Goal: Information Seeking & Learning: Learn about a topic

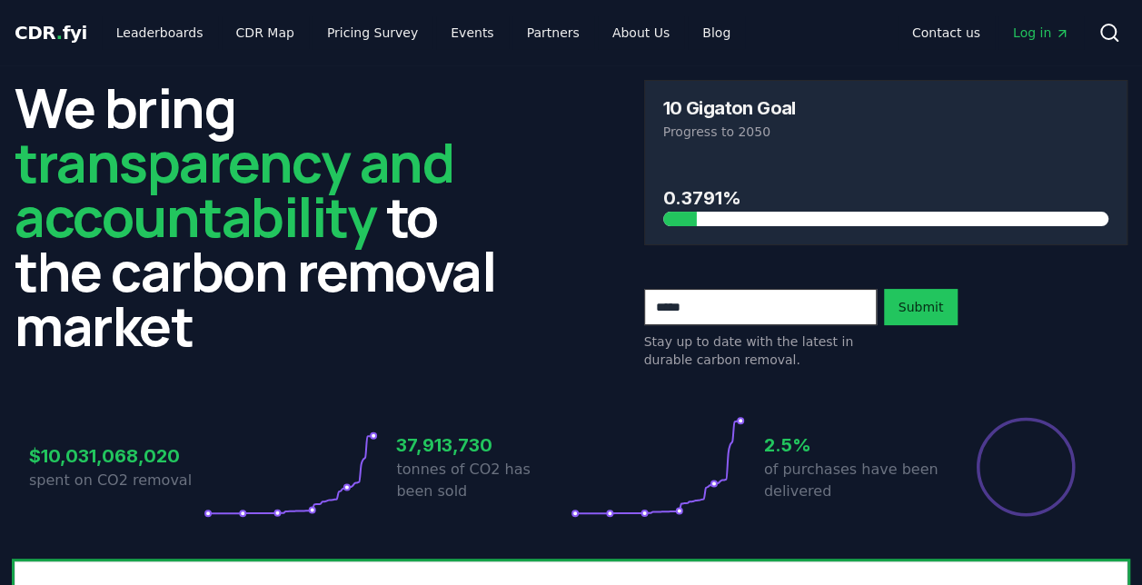
click at [538, 220] on div "We bring transparency and accountability to the carbon removal market 10 Gigato…" at bounding box center [571, 224] width 1113 height 289
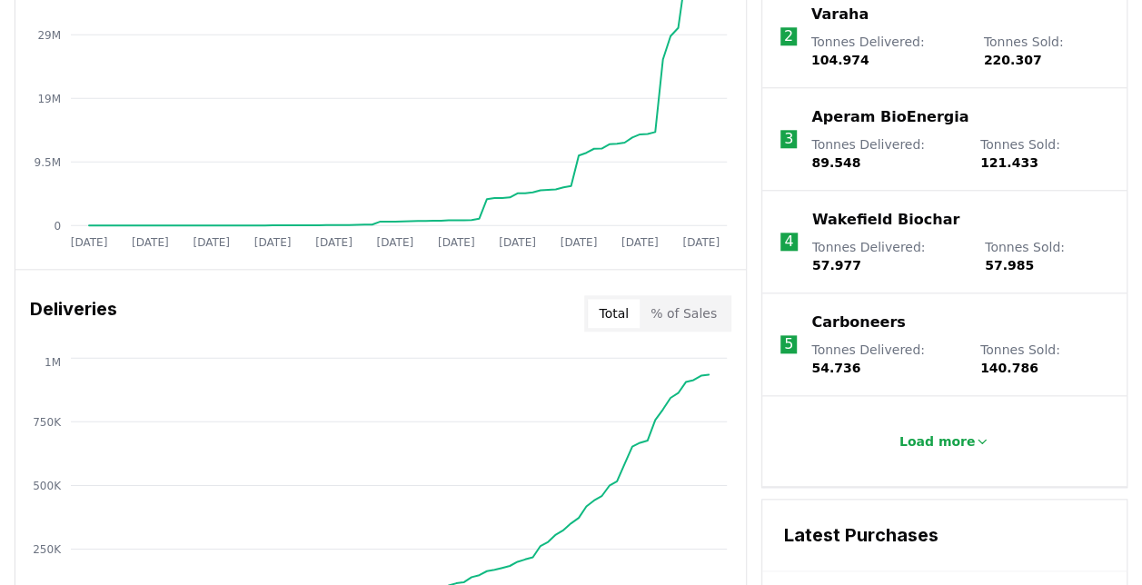
scroll to position [856, 0]
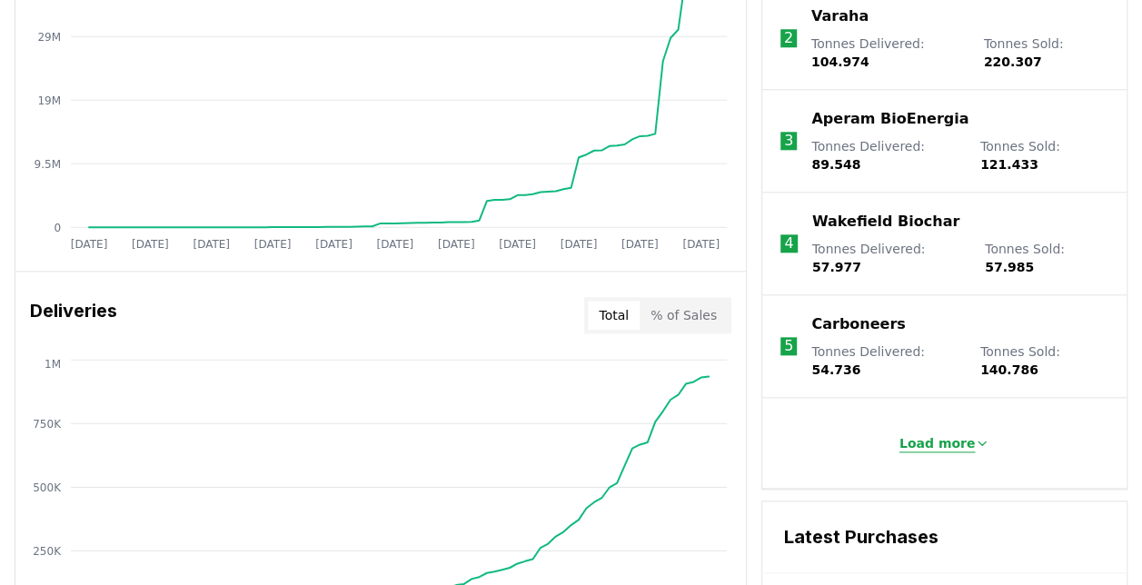
click at [960, 434] on p "Load more" at bounding box center [938, 443] width 76 height 18
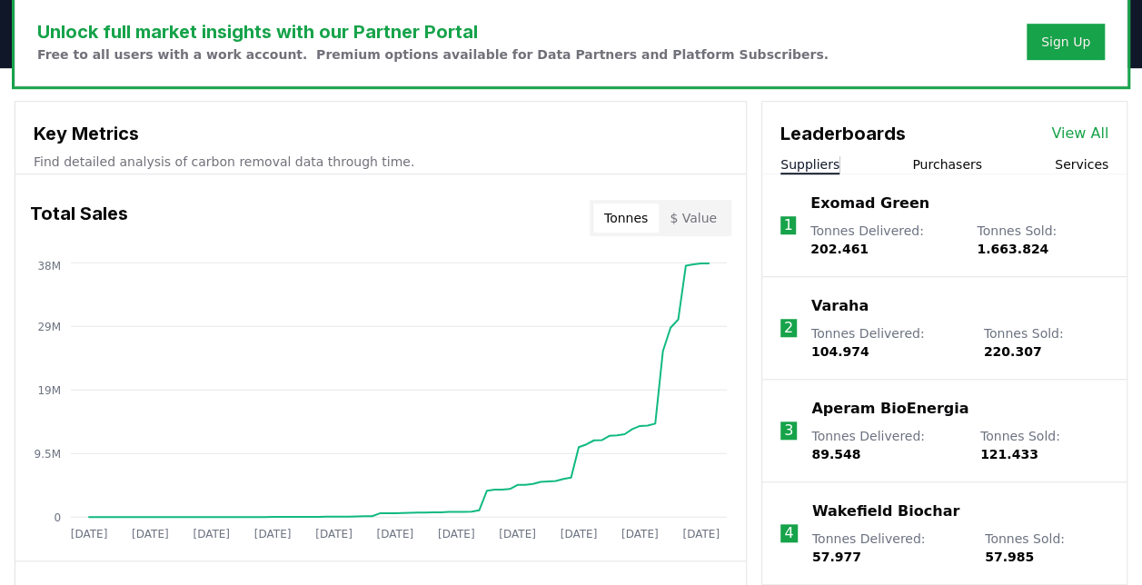
scroll to position [524, 0]
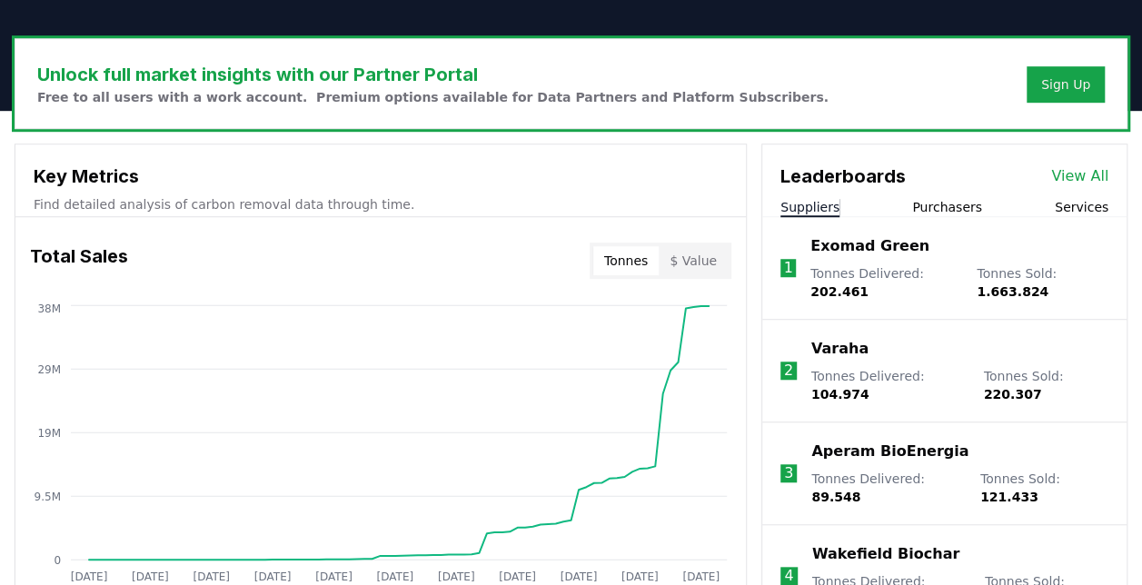
click at [1088, 175] on link "View All" at bounding box center [1080, 176] width 57 height 22
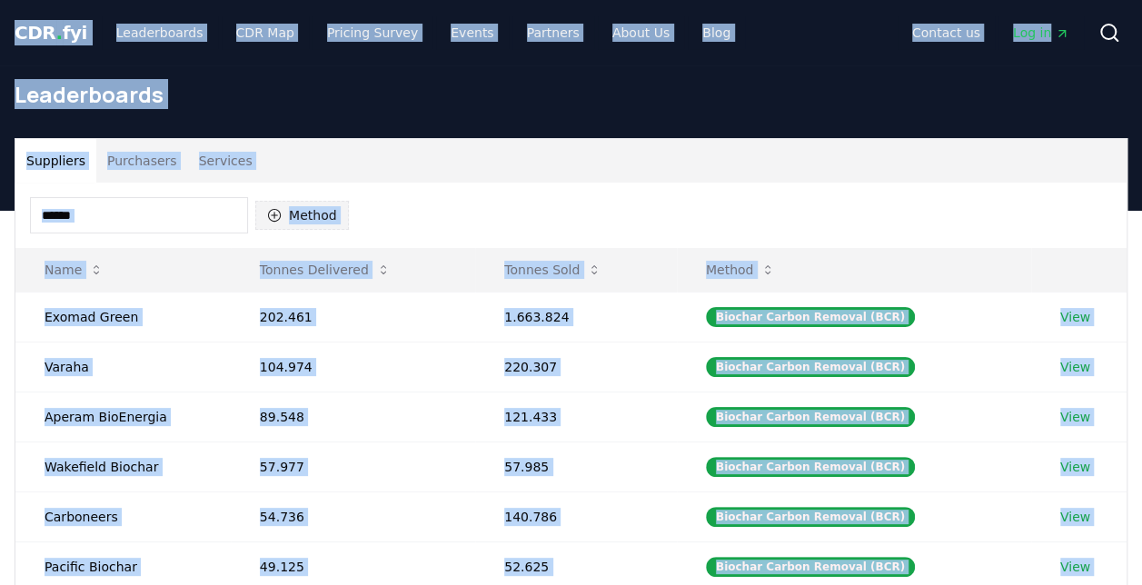
click at [293, 213] on button "Method" at bounding box center [302, 215] width 94 height 29
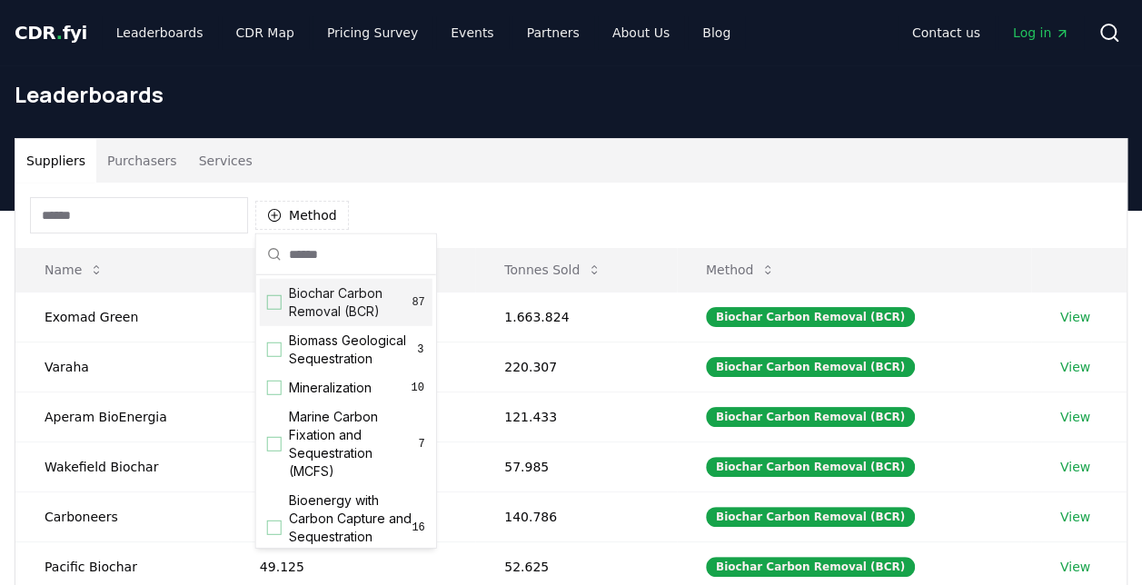
click at [276, 298] on div "Suggestions" at bounding box center [274, 302] width 15 height 15
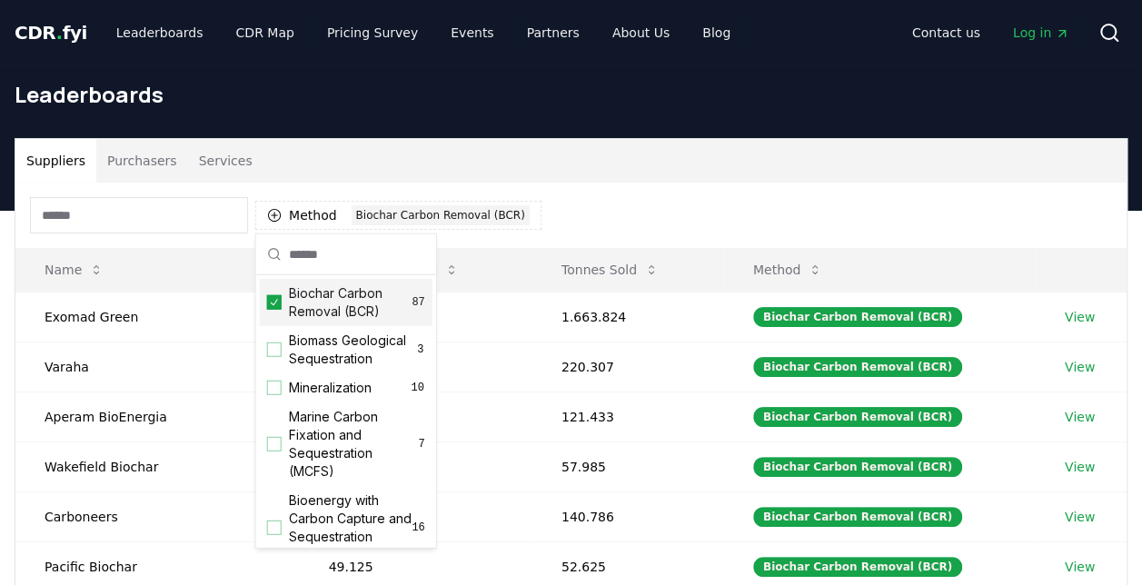
click at [588, 153] on div "Suppliers Purchasers Services" at bounding box center [571, 161] width 1112 height 44
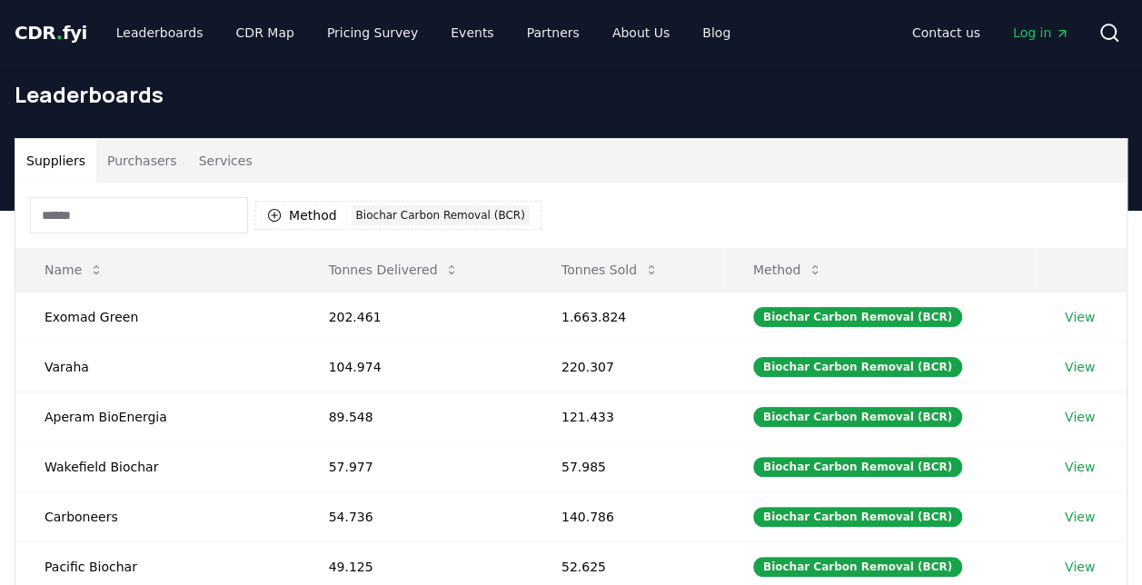
click at [692, 157] on div "Suppliers Purchasers Services" at bounding box center [571, 161] width 1112 height 44
